Goal: Check status: Check status

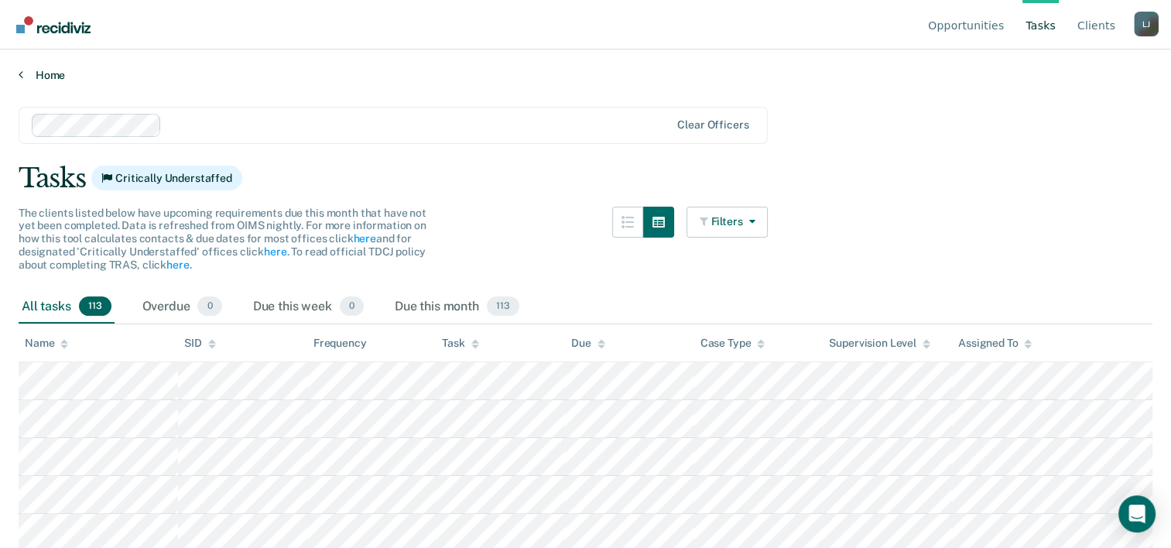
click at [55, 75] on link "Home" at bounding box center [586, 75] width 1134 height 14
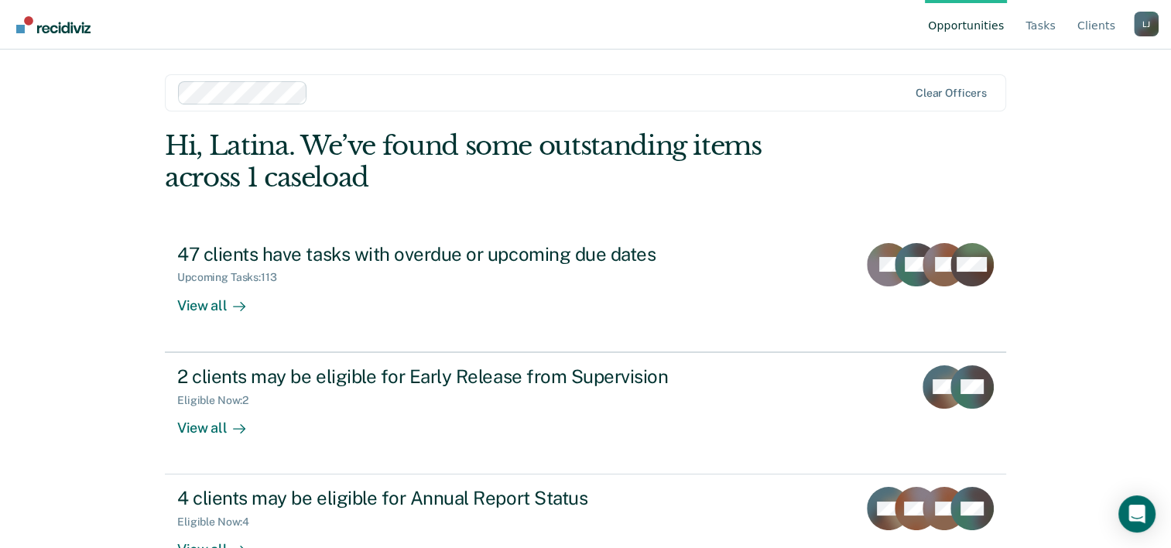
scroll to position [47, 0]
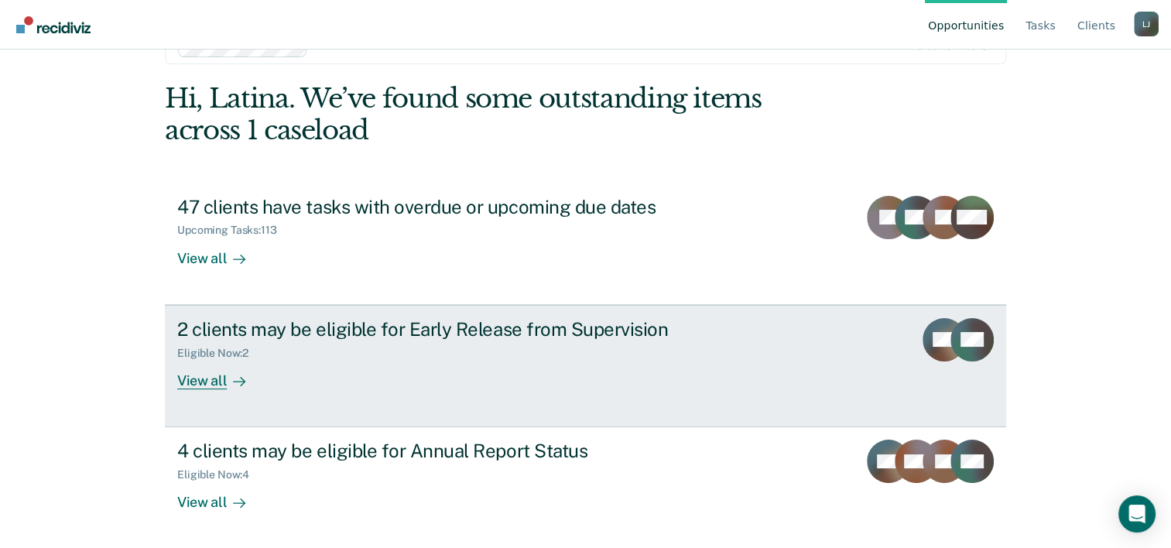
click at [203, 387] on div "View all" at bounding box center [220, 374] width 87 height 30
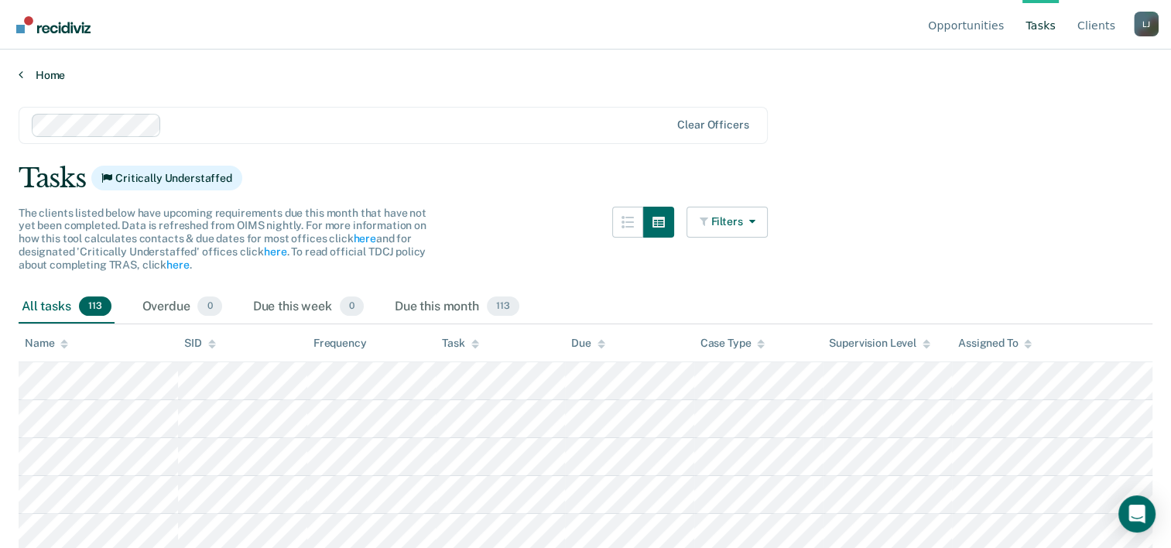
click at [49, 73] on link "Home" at bounding box center [586, 75] width 1134 height 14
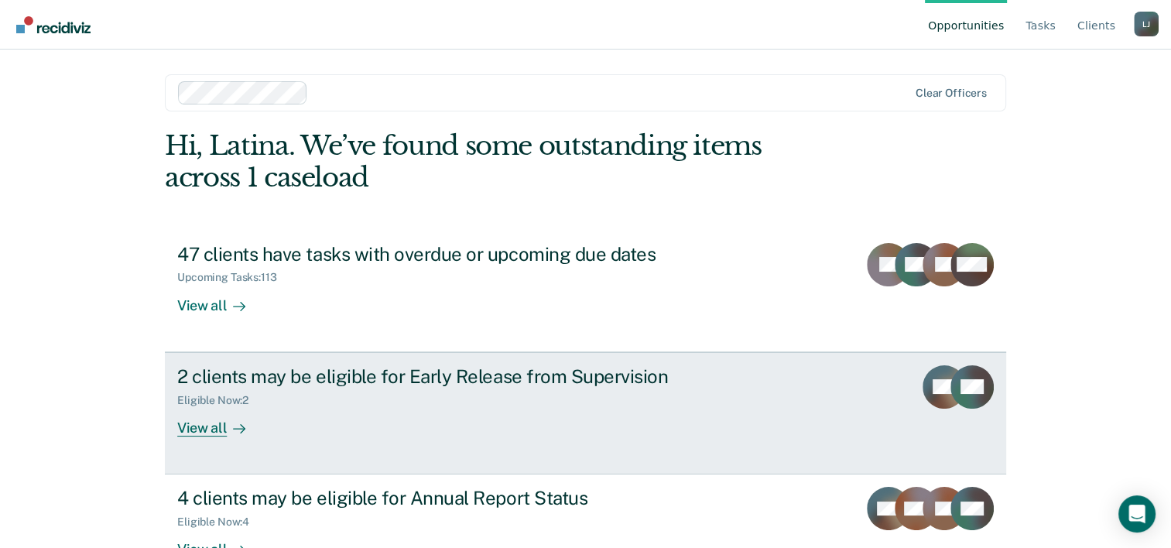
scroll to position [47, 0]
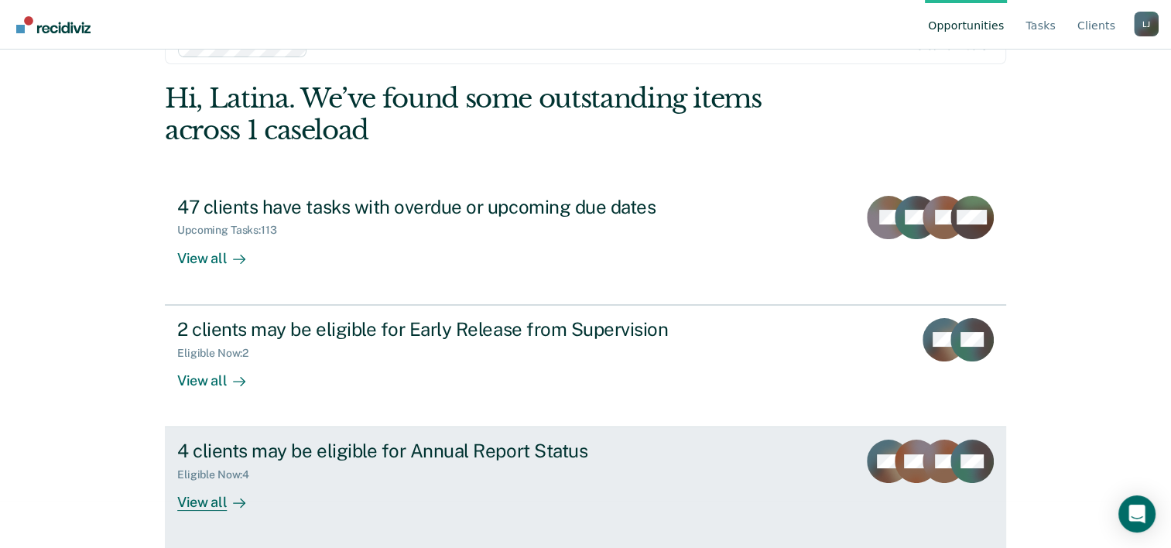
click at [212, 501] on div "View all" at bounding box center [220, 496] width 87 height 30
